Goal: Information Seeking & Learning: Learn about a topic

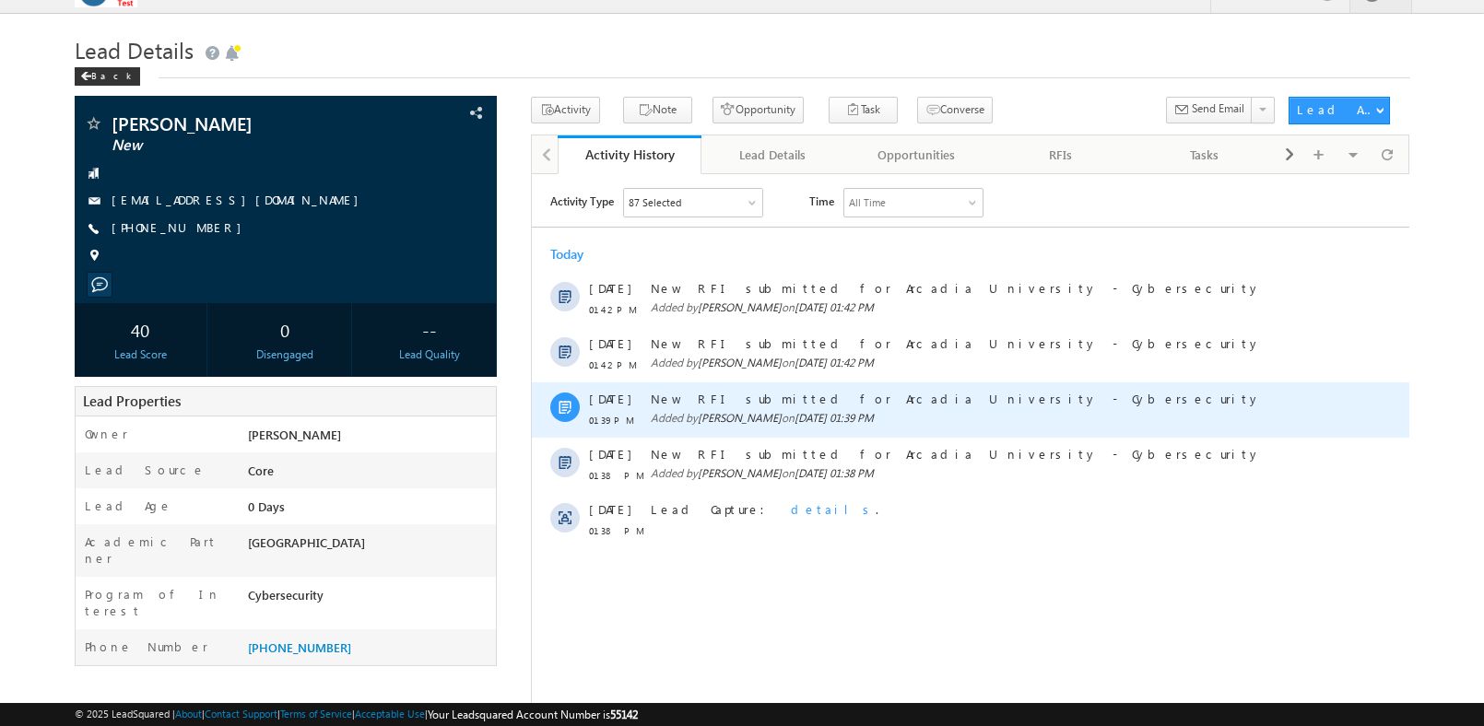
scroll to position [31, 0]
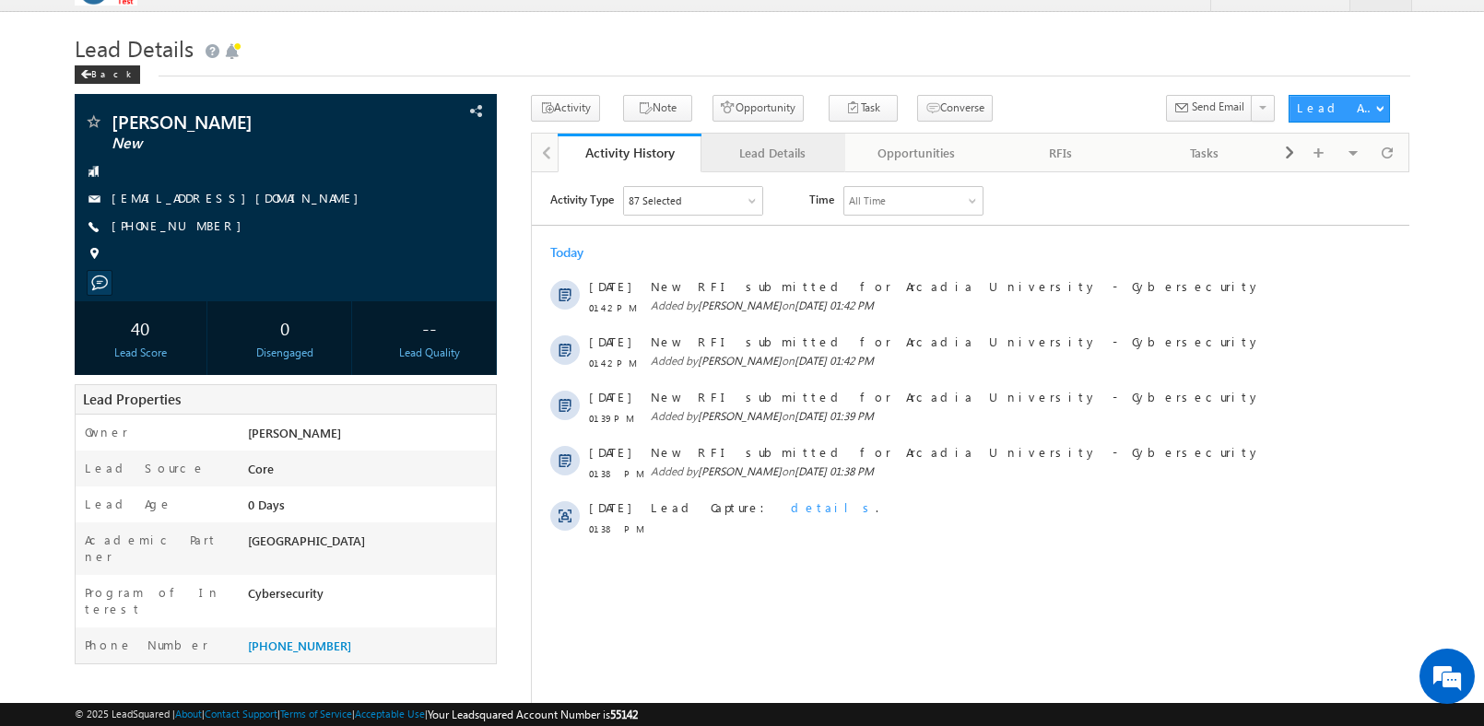
click at [775, 147] on div "Lead Details" at bounding box center [772, 153] width 112 height 22
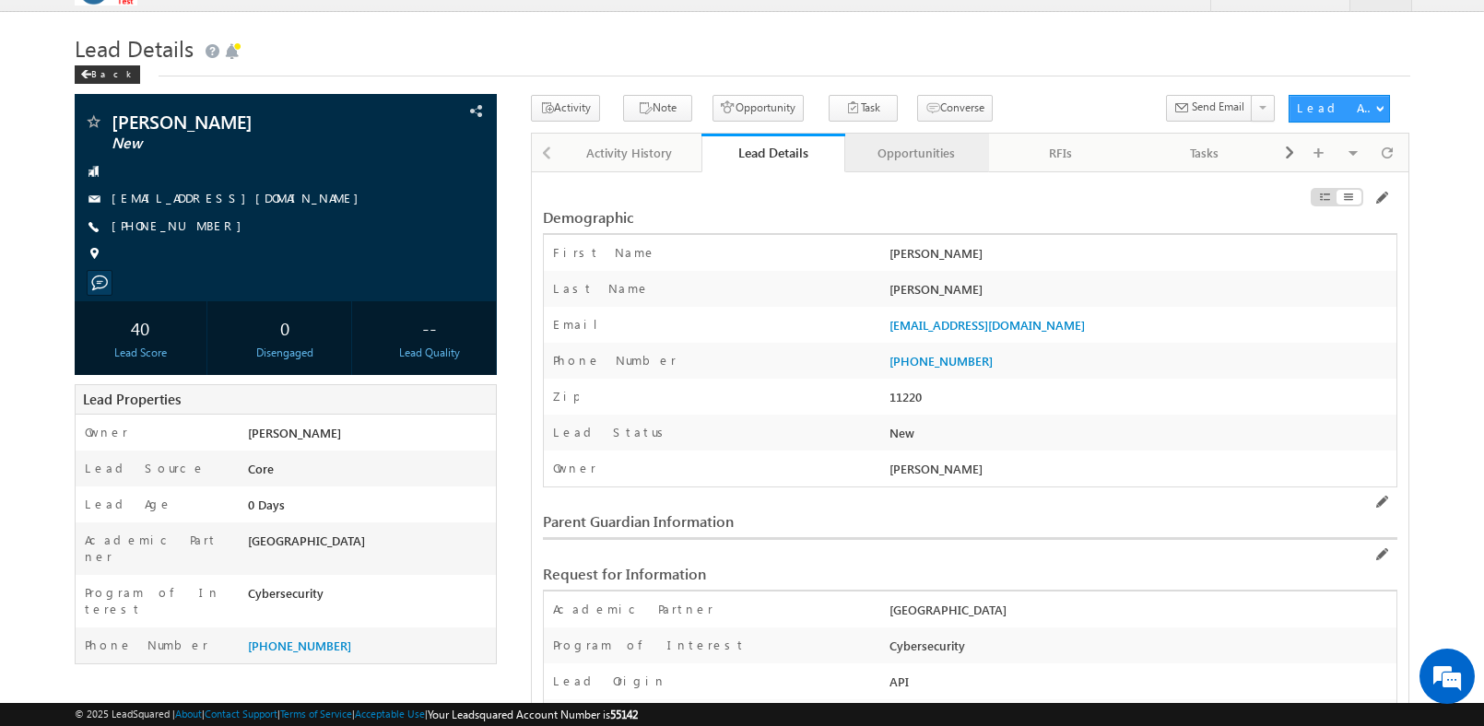
click at [902, 153] on div "Opportunities" at bounding box center [916, 153] width 112 height 22
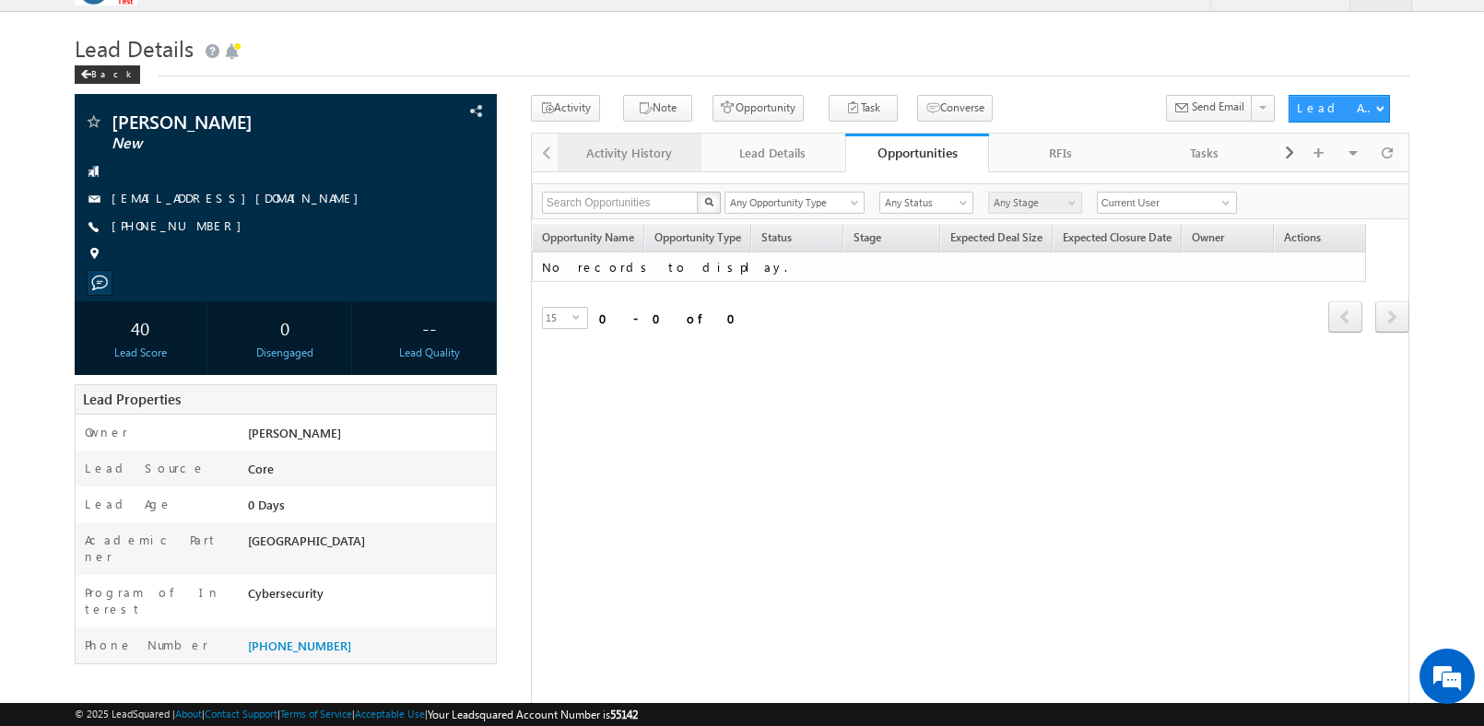
click at [631, 147] on div "Activity History" at bounding box center [628, 153] width 112 height 22
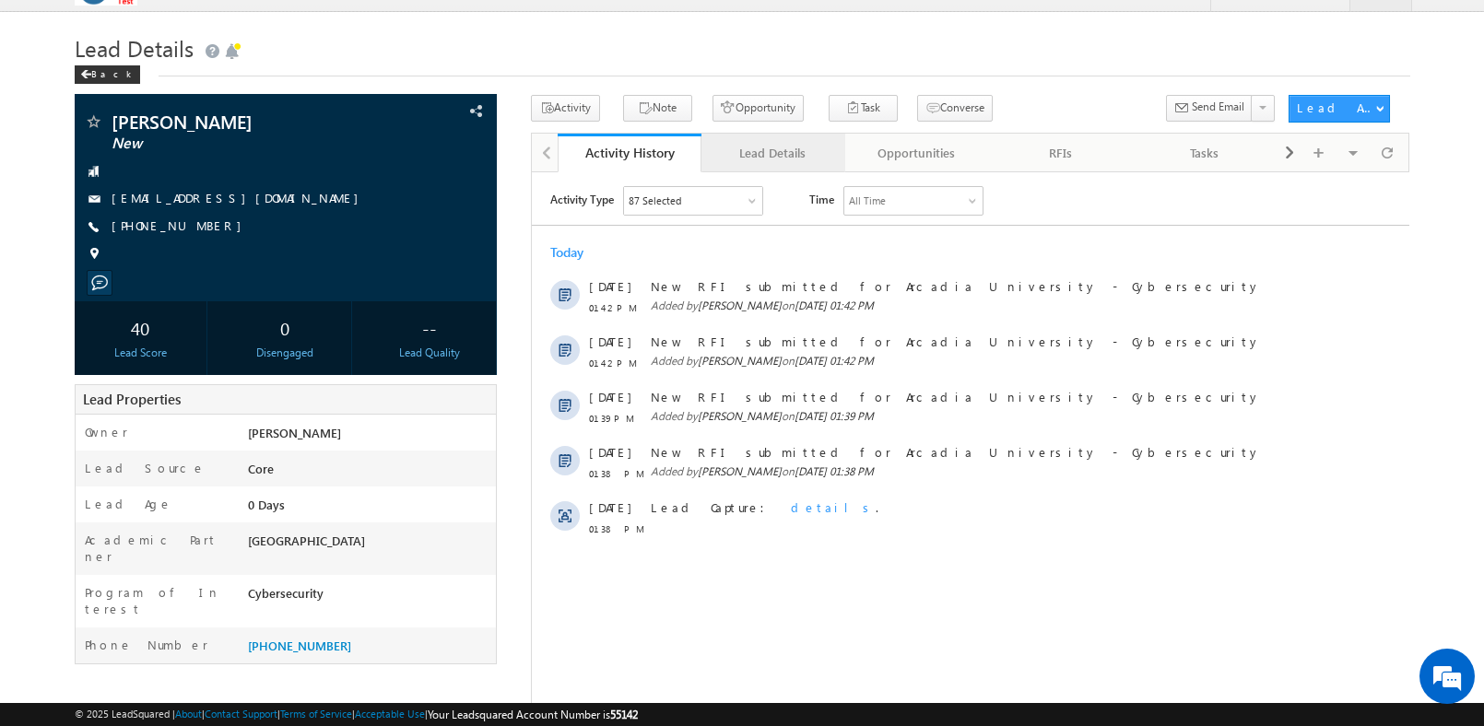
click at [804, 153] on div "Lead Details" at bounding box center [772, 153] width 112 height 22
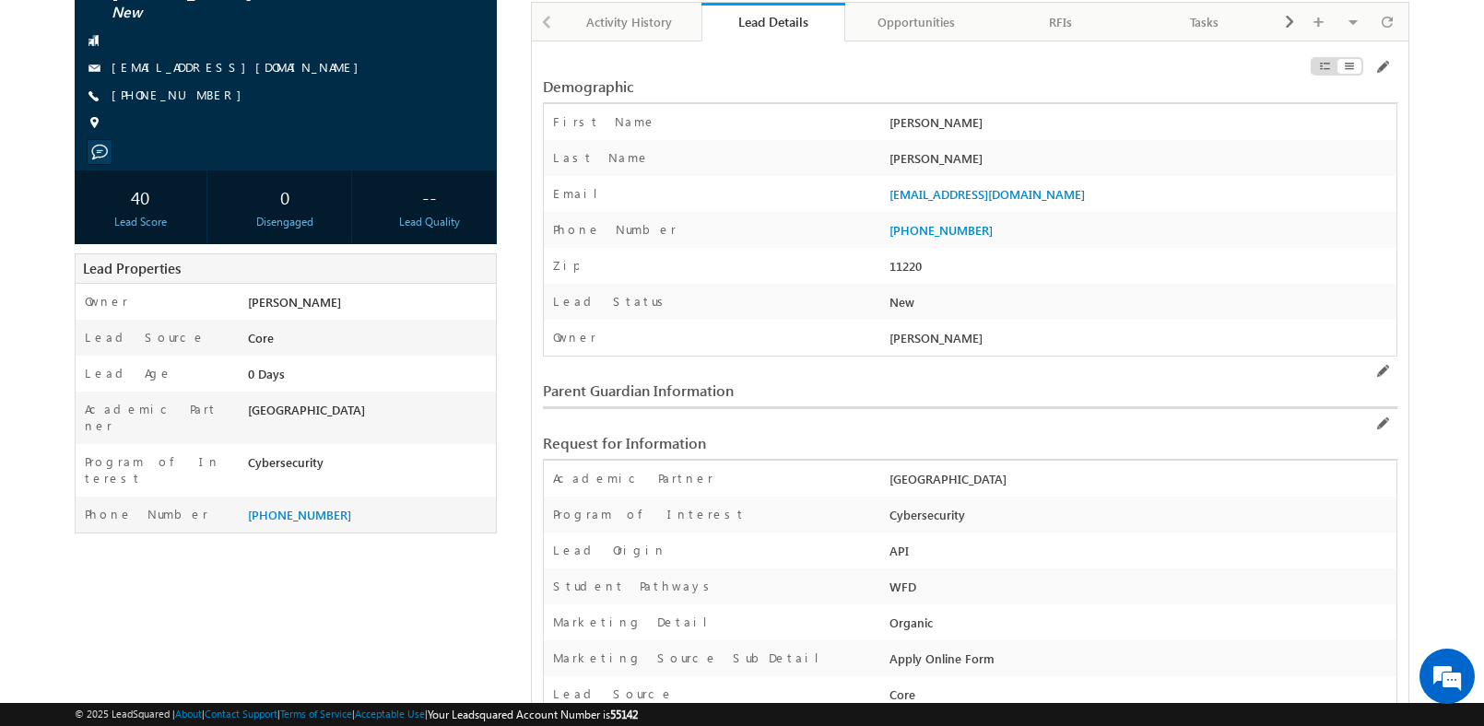
scroll to position [76, 0]
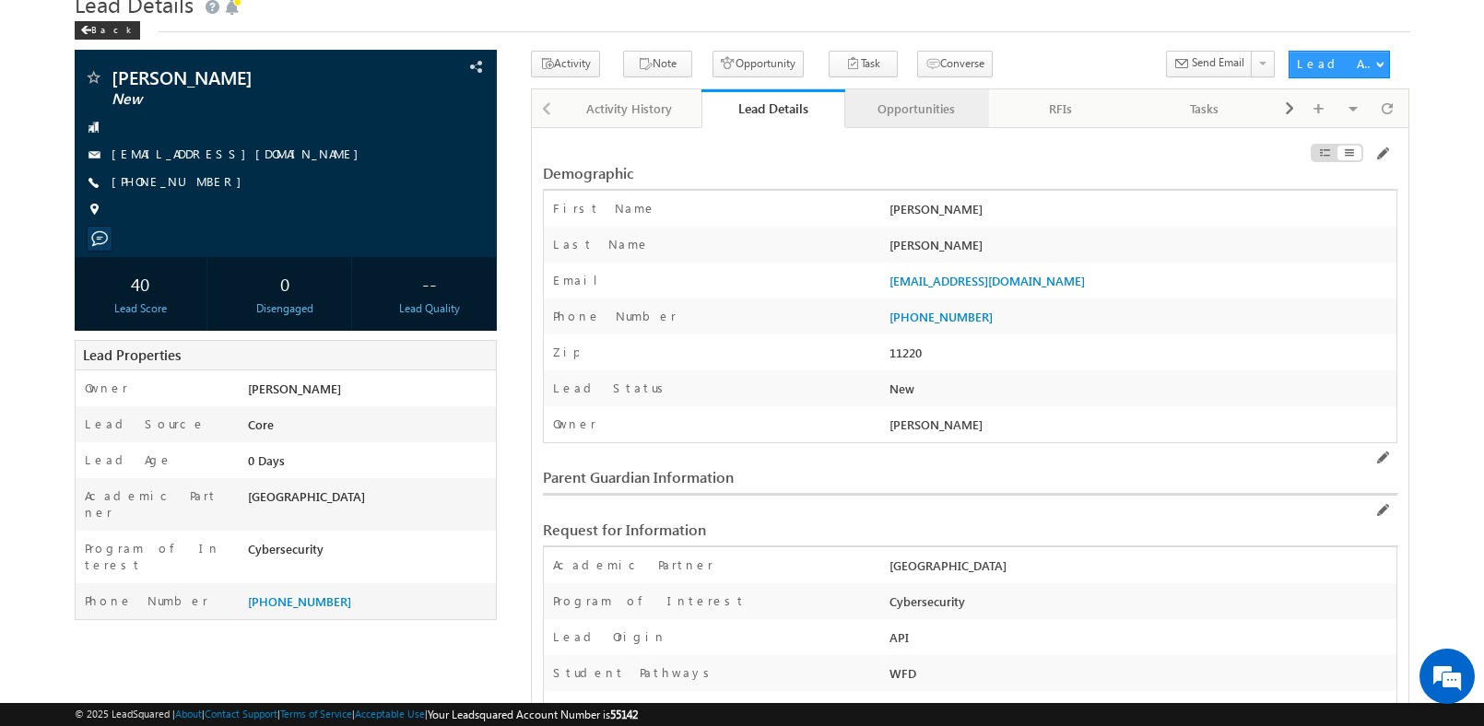
click at [905, 115] on div "Opportunities" at bounding box center [916, 109] width 112 height 22
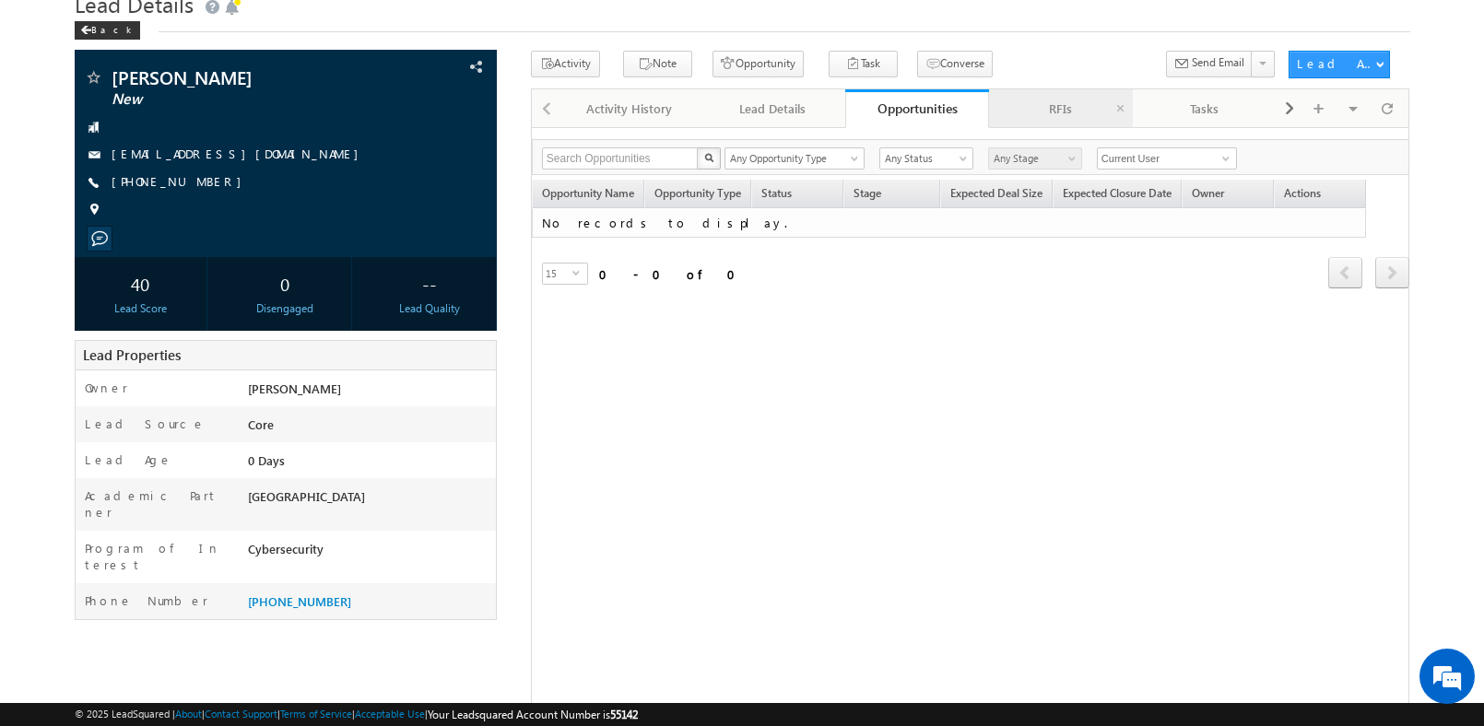
click at [1043, 121] on link "RFIs" at bounding box center [1061, 108] width 144 height 39
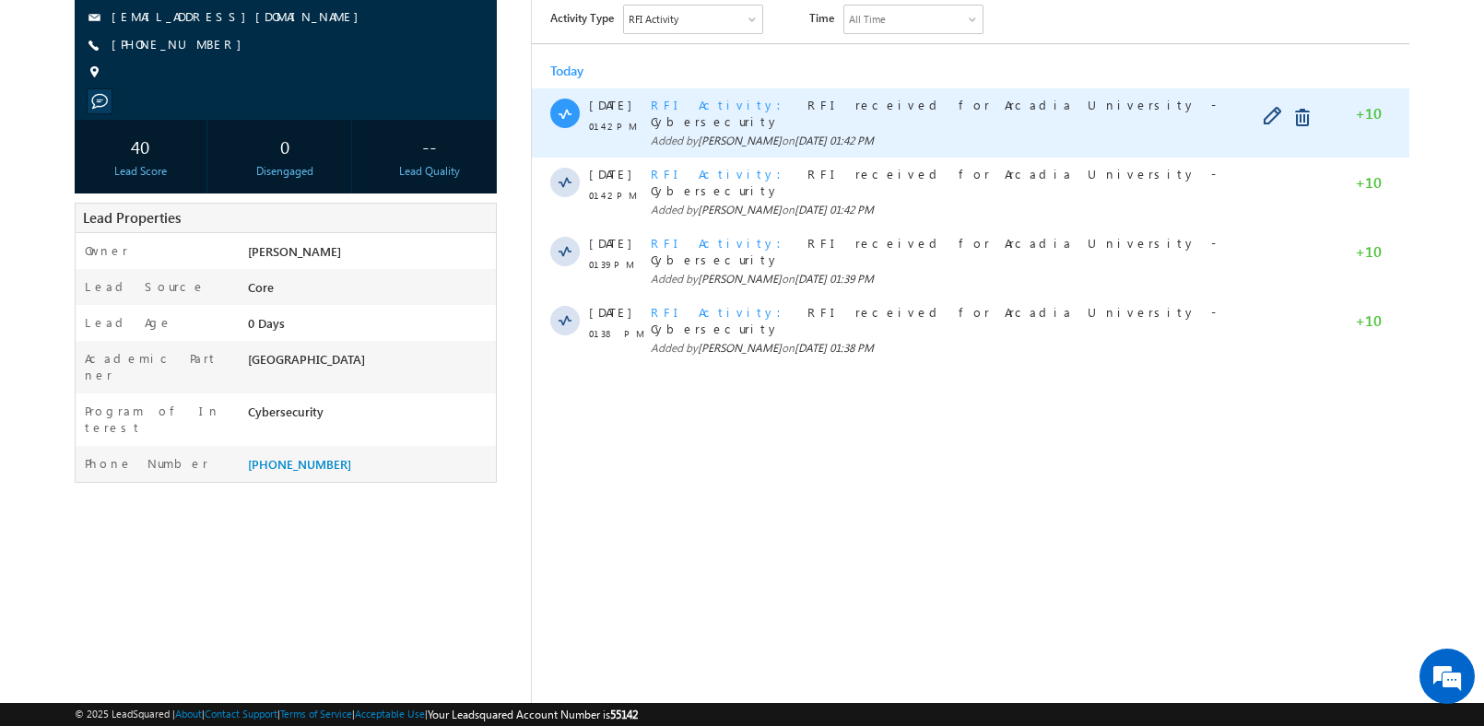
scroll to position [214, 0]
